Goal: Check status: Check status

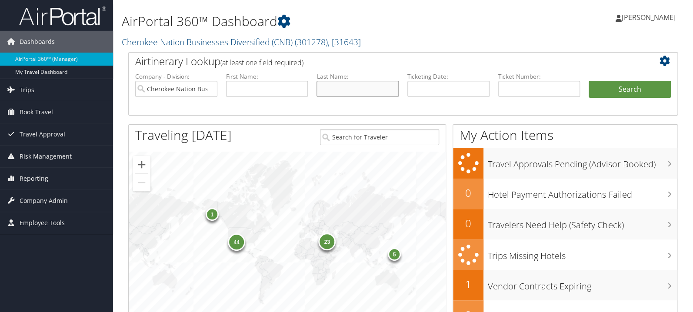
click at [321, 91] on input "text" at bounding box center [357, 89] width 82 height 16
type input "[PERSON_NAME]"
click at [588, 81] on button "Search" at bounding box center [629, 89] width 82 height 17
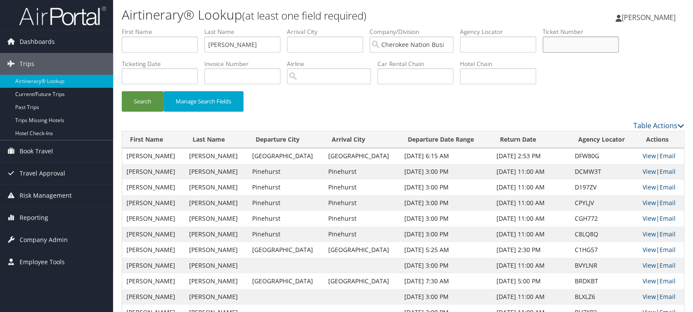
click at [583, 41] on input "text" at bounding box center [580, 45] width 76 height 16
paste input "0017311263482"
type input "0017311263482"
click at [122, 91] on button "Search" at bounding box center [143, 101] width 42 height 20
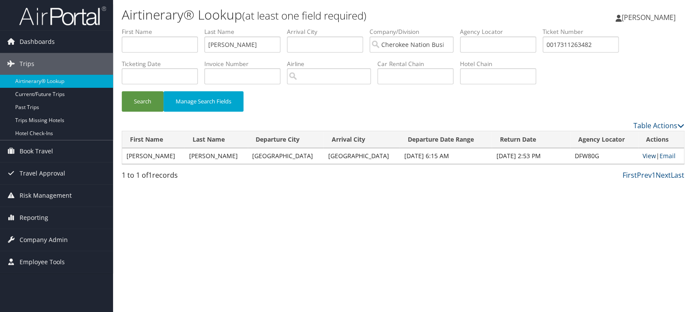
click at [642, 158] on link "View" at bounding box center [648, 156] width 13 height 8
click at [589, 45] on input "0017311263482" at bounding box center [580, 45] width 76 height 16
click at [122, 91] on button "Search" at bounding box center [143, 101] width 42 height 20
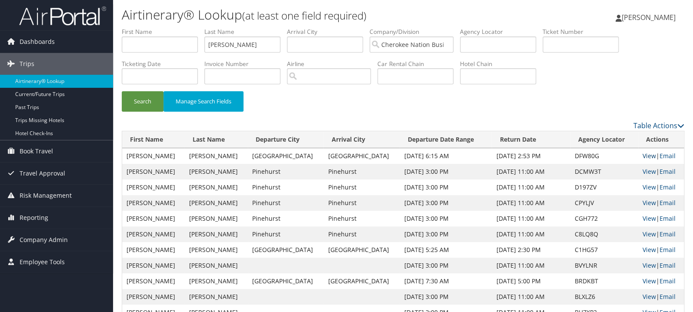
click at [647, 153] on link "View" at bounding box center [648, 156] width 13 height 8
click at [589, 45] on input "text" at bounding box center [580, 45] width 76 height 16
paste input "0277310383995"
type input "0277310383995"
drag, startPoint x: 223, startPoint y: 46, endPoint x: 164, endPoint y: 46, distance: 59.1
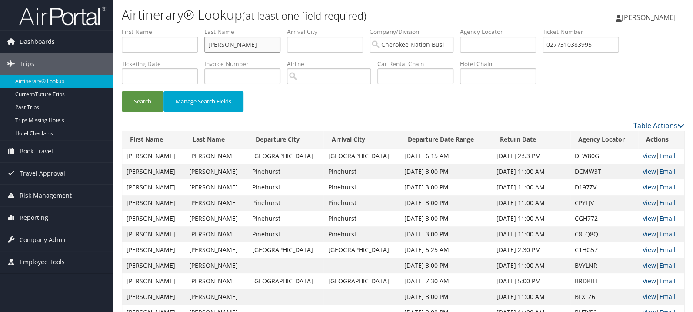
click at [204, 46] on input "[PERSON_NAME]" at bounding box center [242, 45] width 76 height 16
click at [122, 91] on button "Search" at bounding box center [143, 101] width 42 height 20
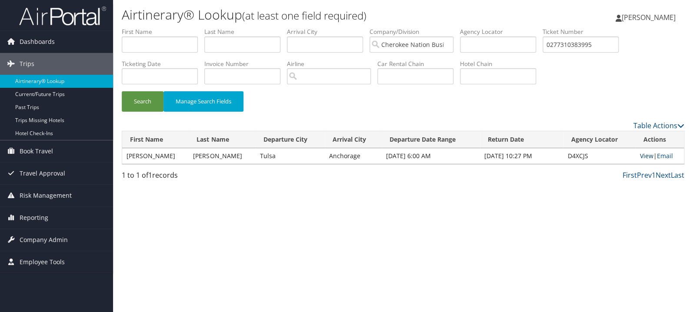
click at [639, 156] on link "View" at bounding box center [645, 156] width 13 height 8
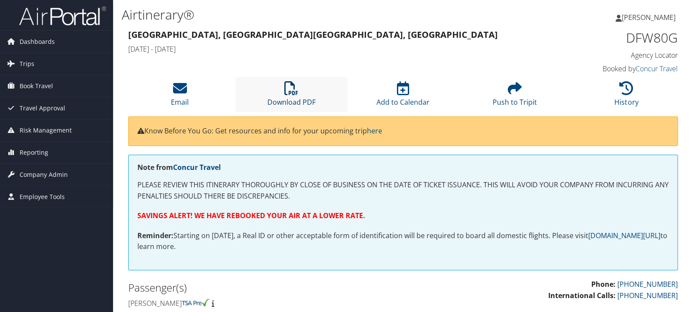
click at [292, 94] on icon at bounding box center [291, 88] width 14 height 14
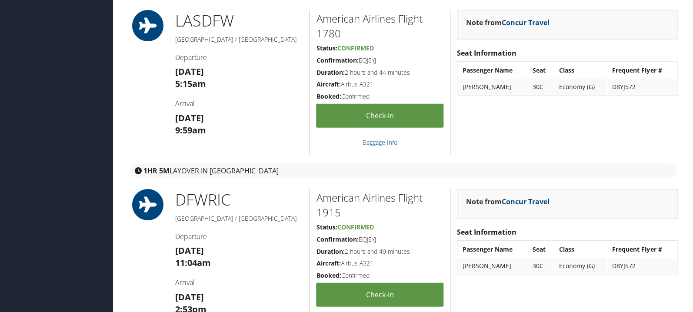
scroll to position [1060, 0]
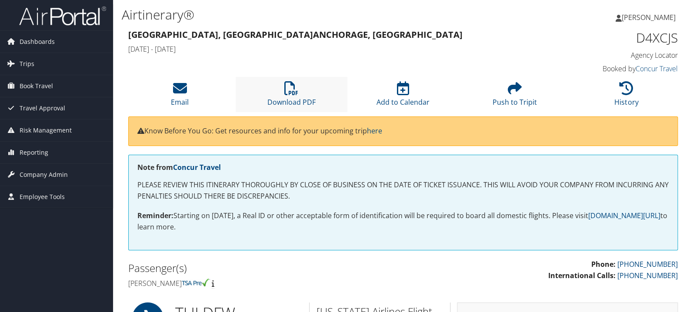
click at [284, 90] on li "Download PDF" at bounding box center [292, 94] width 112 height 35
